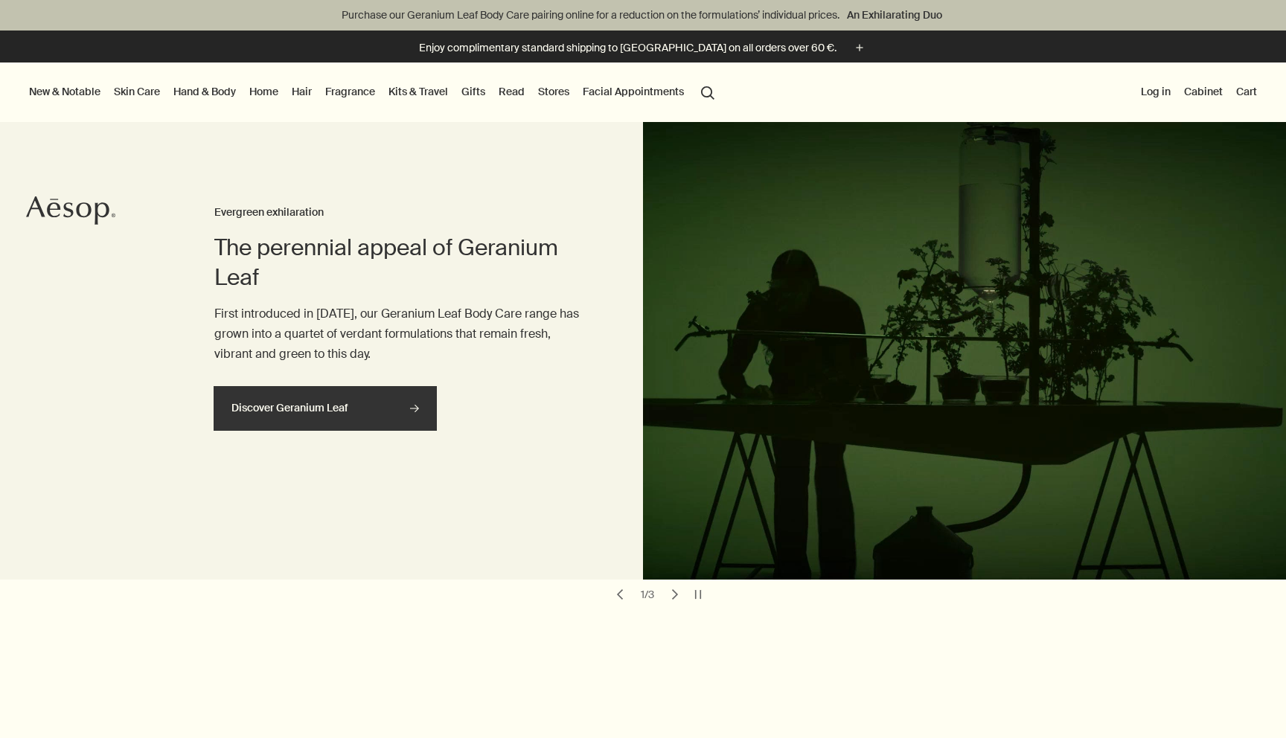
click at [304, 405] on link "Discover Geranium Leaf rightArrow" at bounding box center [325, 408] width 223 height 45
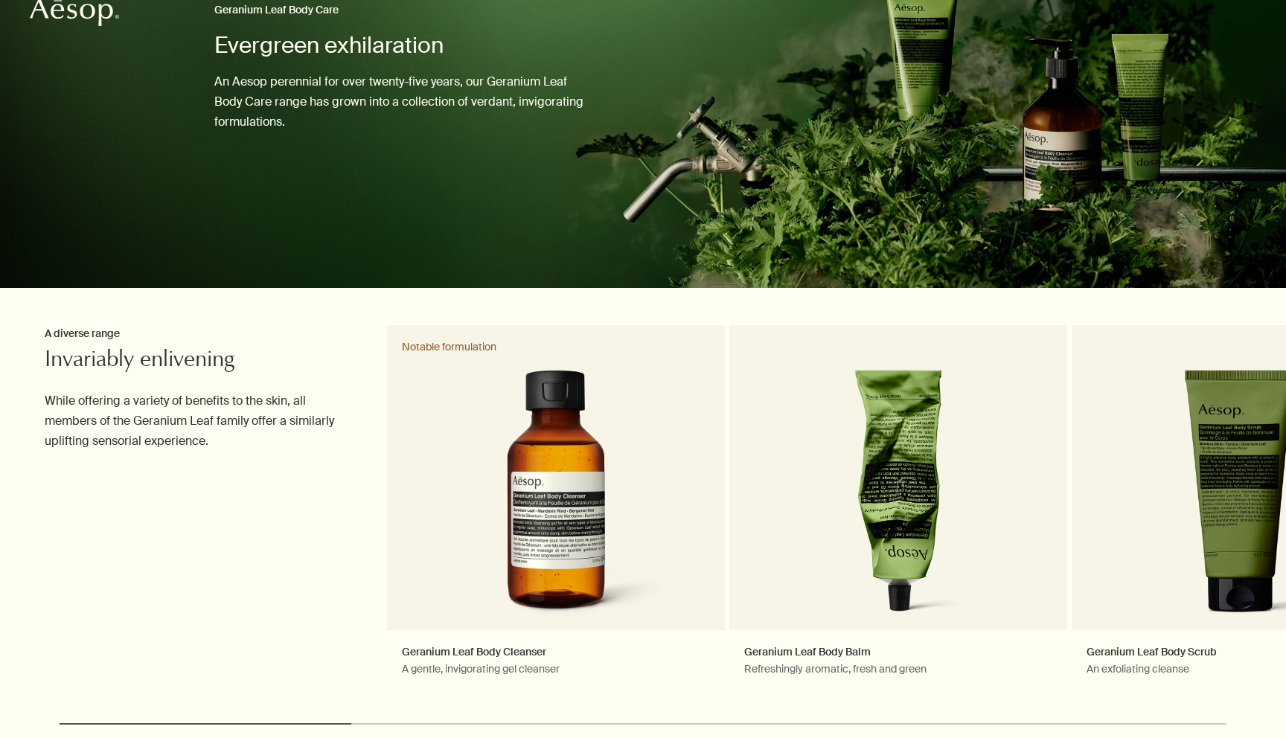
scroll to position [392, 0]
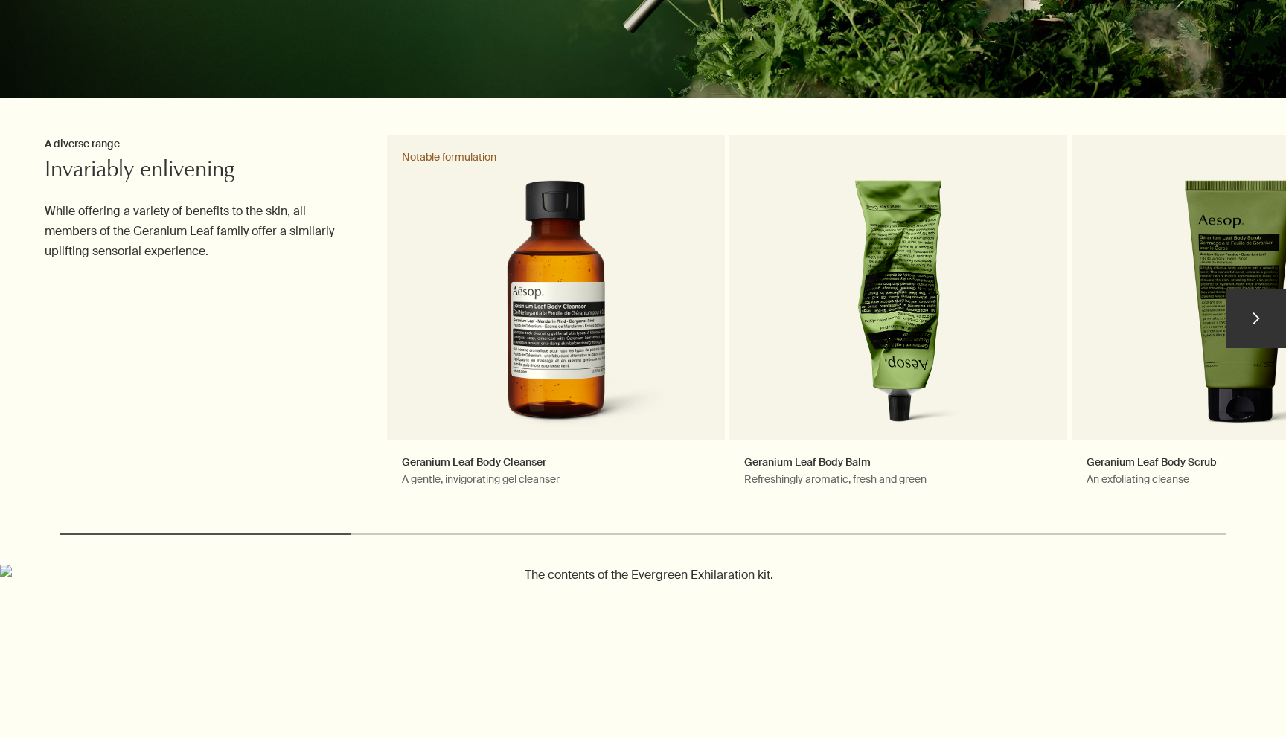
click at [1256, 319] on button "chevron" at bounding box center [1256, 319] width 60 height 60
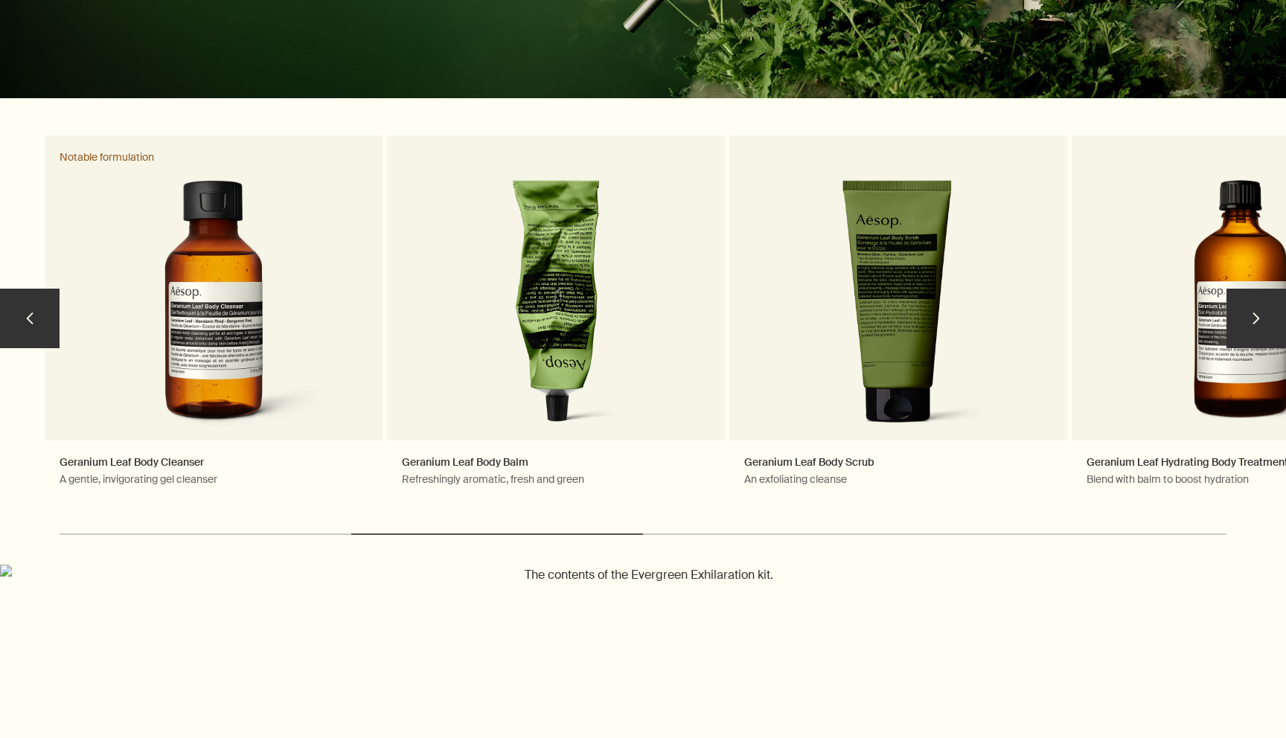
click at [1260, 323] on button "chevron" at bounding box center [1256, 319] width 60 height 60
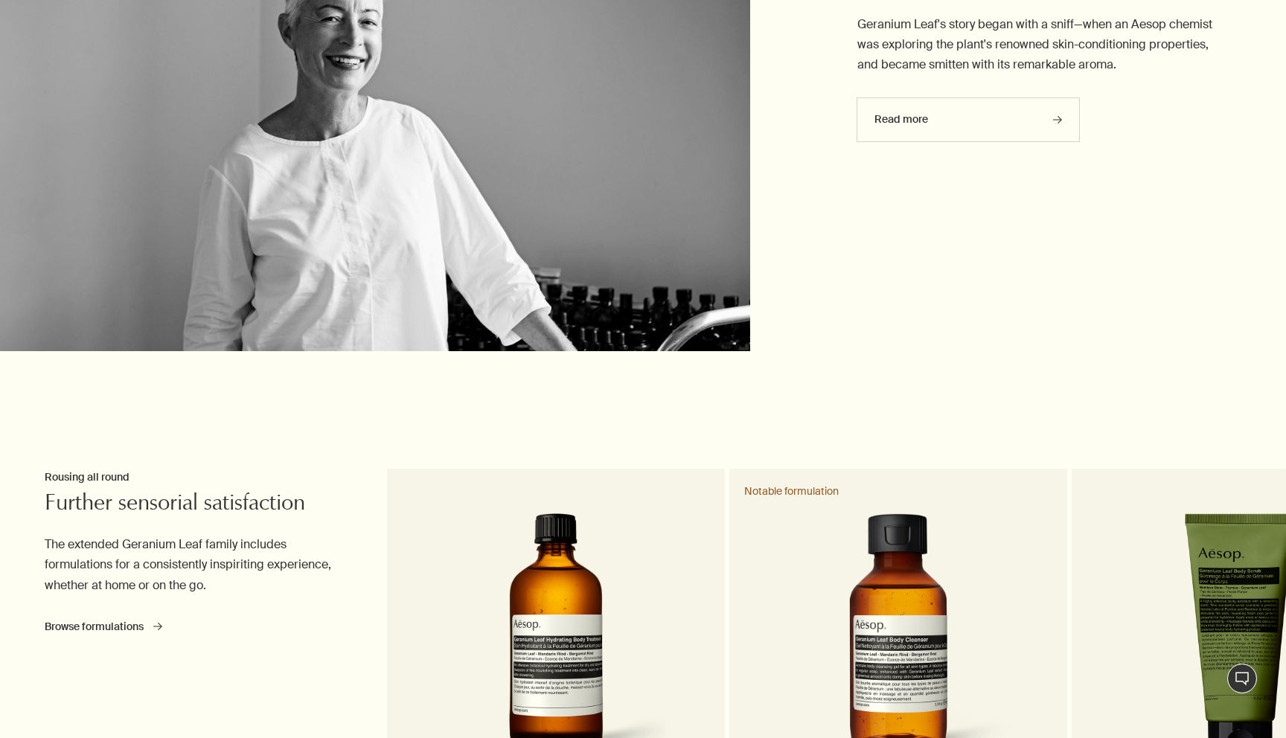
scroll to position [4457, 0]
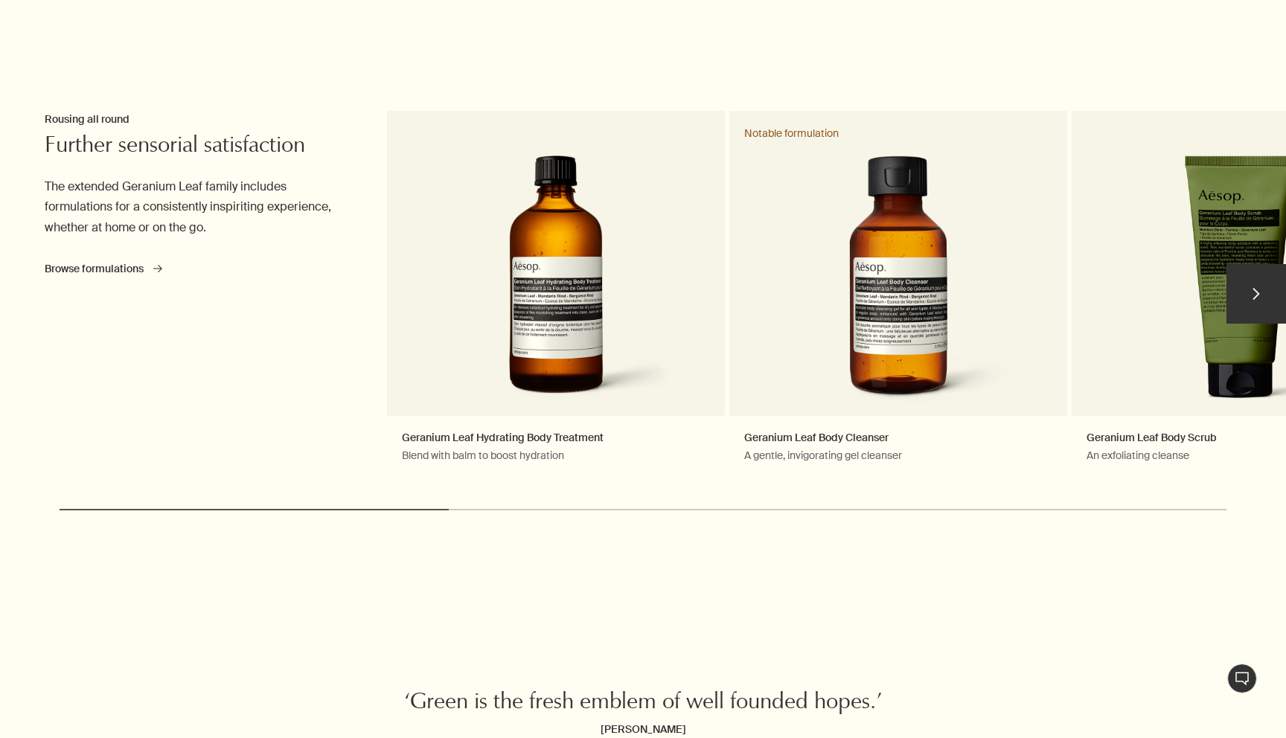
click at [1258, 300] on button "chevron" at bounding box center [1256, 294] width 60 height 60
